Goal: Task Accomplishment & Management: Complete application form

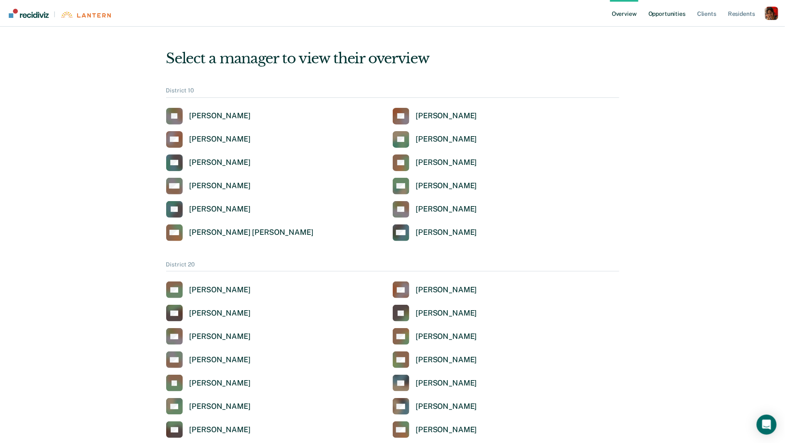
click at [677, 18] on link "Opportunities" at bounding box center [667, 13] width 40 height 27
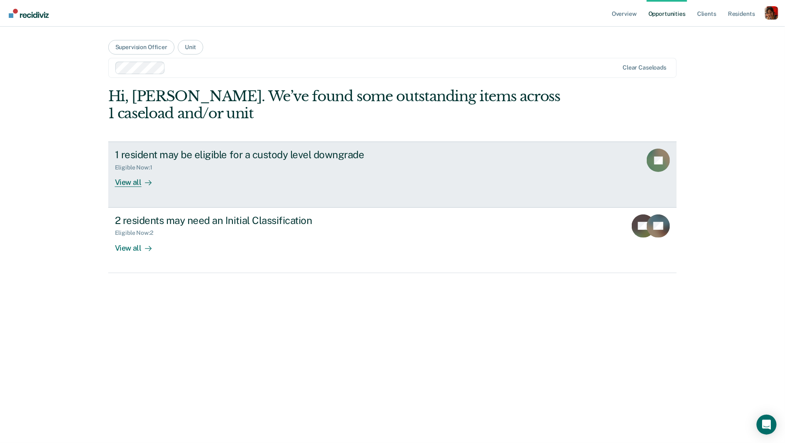
click at [137, 185] on div "View all" at bounding box center [138, 179] width 47 height 16
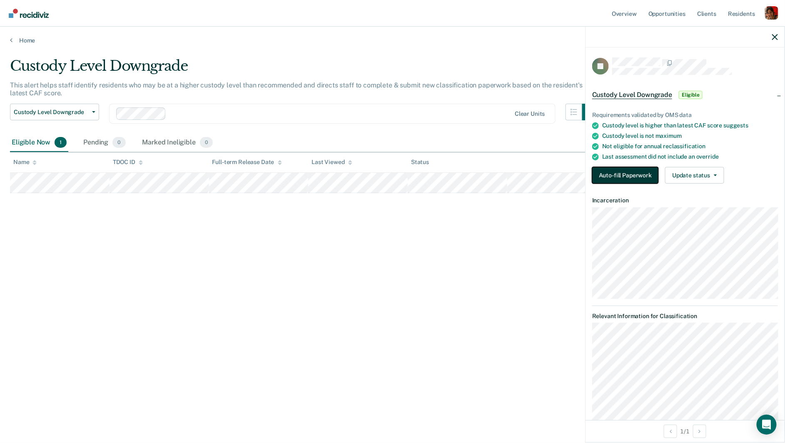
click at [628, 170] on button "Auto-fill Paperwork" at bounding box center [626, 175] width 66 height 17
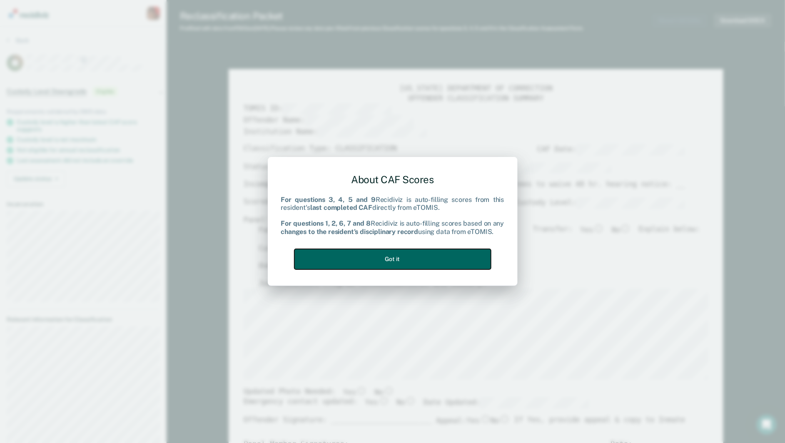
click at [423, 257] on button "Got it" at bounding box center [393, 259] width 197 height 20
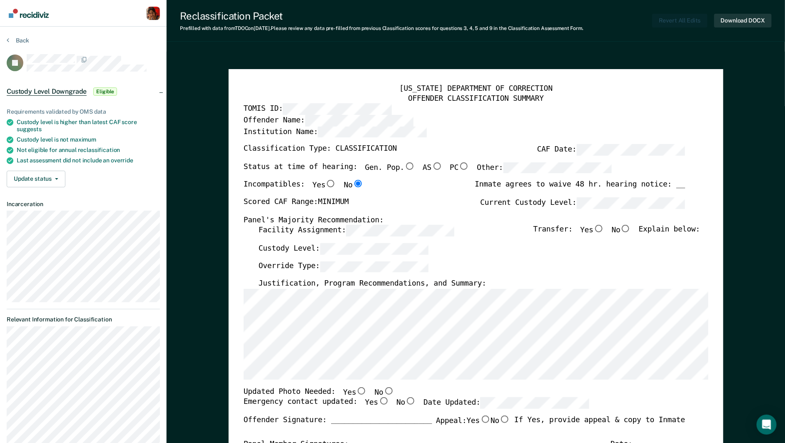
type textarea "x"
click at [58, 173] on button "Update status" at bounding box center [36, 179] width 59 height 17
